Goal: Task Accomplishment & Management: Manage account settings

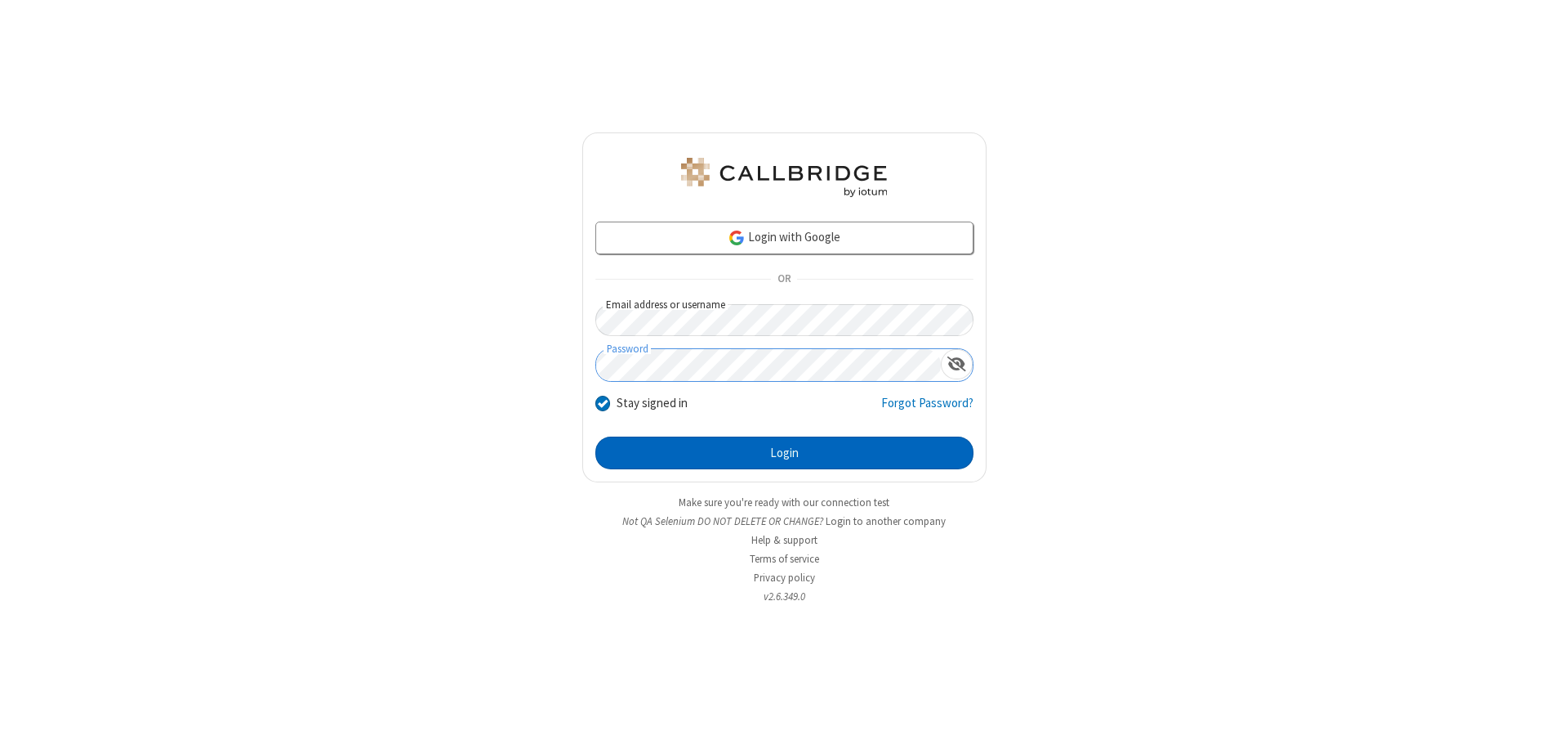
click at [784, 453] on button "Login" at bounding box center [784, 453] width 379 height 32
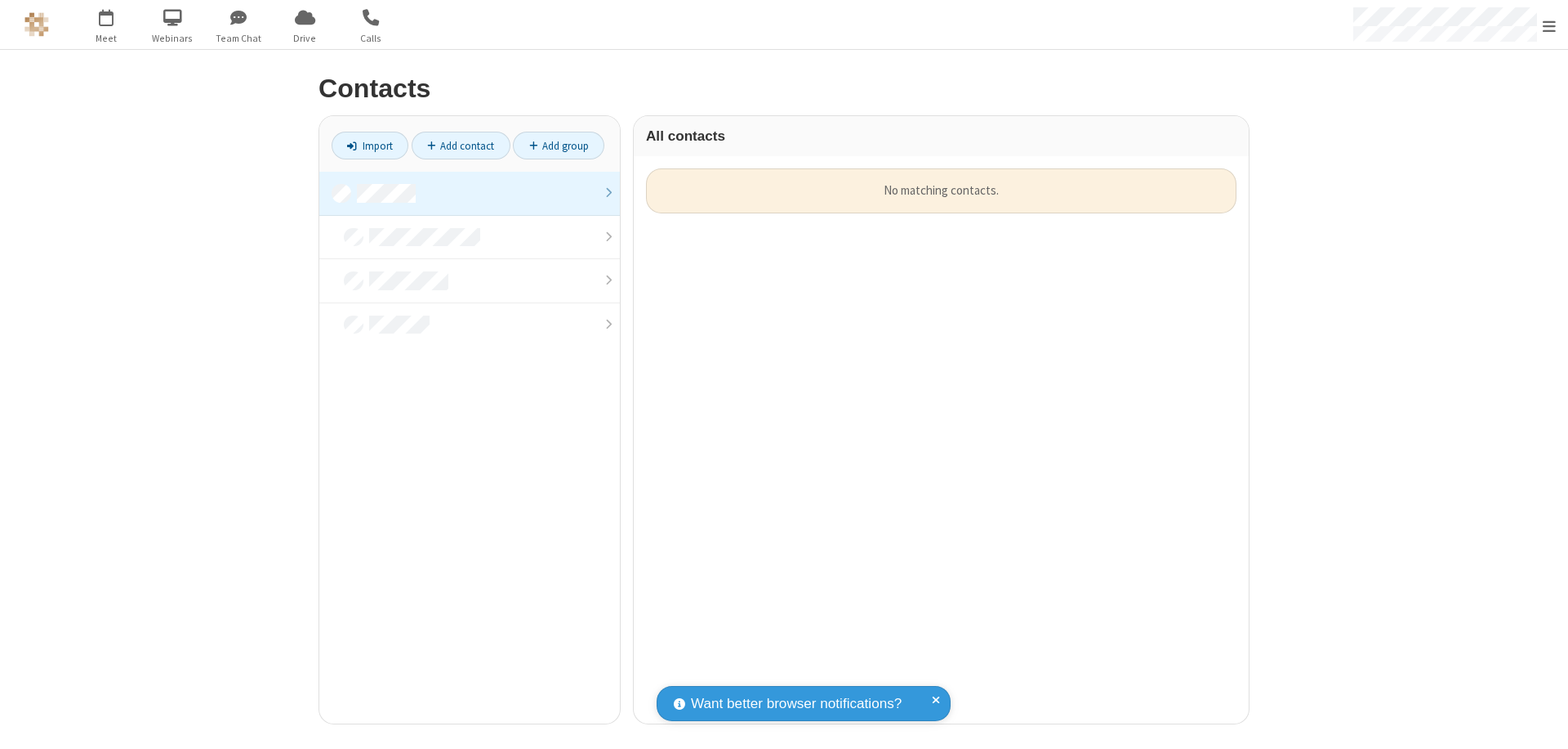
scroll to position [554, 603]
click at [470, 193] on link at bounding box center [470, 194] width 301 height 44
click at [460, 146] on link "Add contact" at bounding box center [461, 145] width 99 height 28
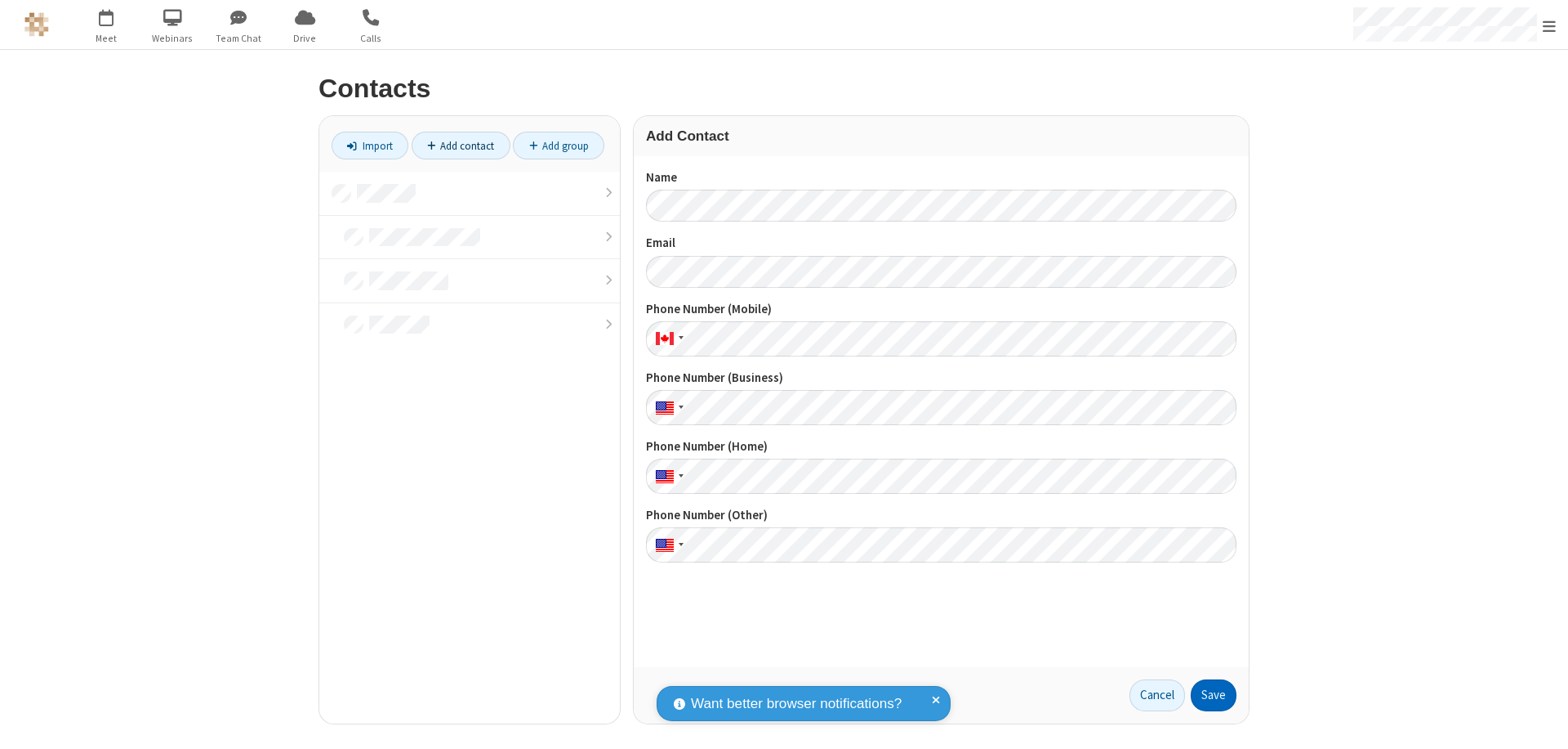
click at [1214, 694] on button "Save" at bounding box center [1214, 695] width 46 height 32
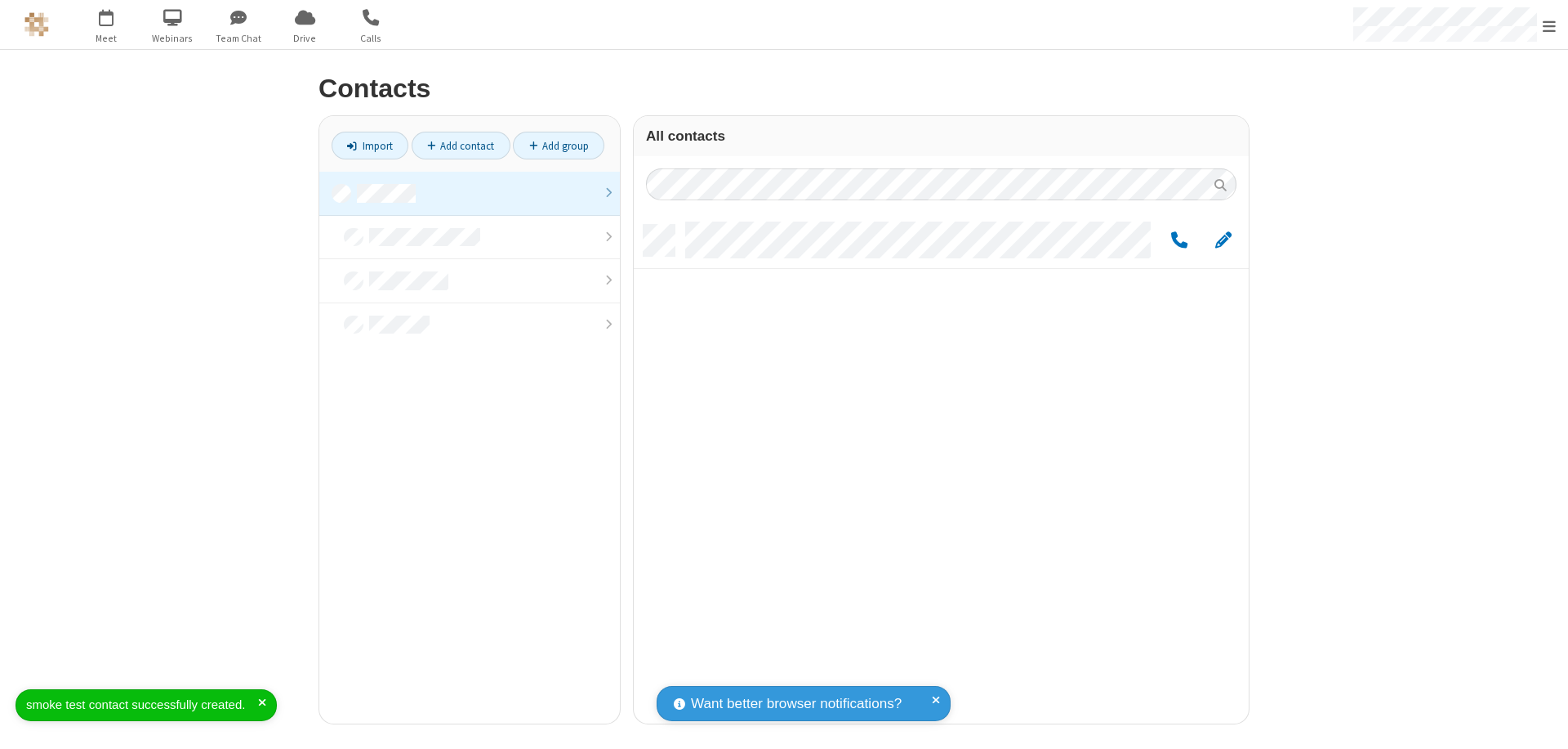
scroll to position [498, 603]
click at [460, 146] on link "Add contact" at bounding box center [461, 145] width 99 height 28
